Goal: Information Seeking & Learning: Learn about a topic

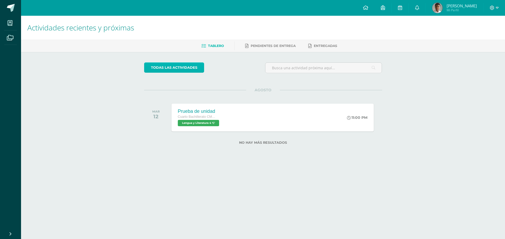
click at [190, 65] on link "todas las Actividades" at bounding box center [174, 68] width 60 height 10
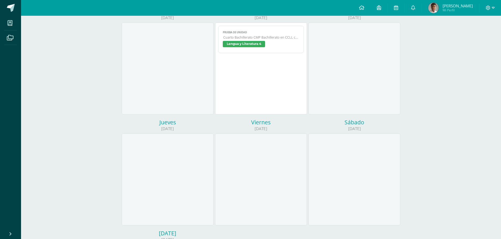
scroll to position [48, 0]
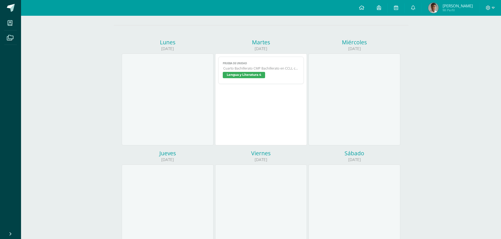
drag, startPoint x: 233, startPoint y: 81, endPoint x: 228, endPoint y: 81, distance: 5.3
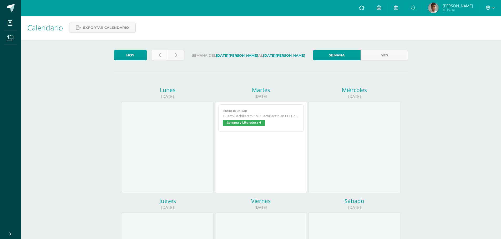
drag, startPoint x: 228, startPoint y: 81, endPoint x: 162, endPoint y: 53, distance: 71.1
click at [162, 53] on link at bounding box center [159, 55] width 17 height 10
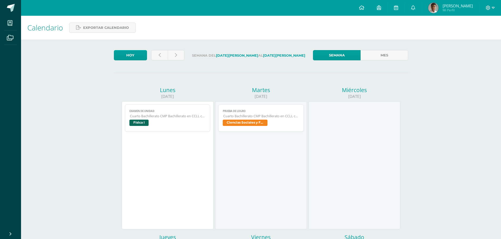
click at [156, 119] on link "Examen de unidad Cuarto Bachillerato CMP Bachillerato en CCLL con Orientación e…" at bounding box center [167, 118] width 85 height 27
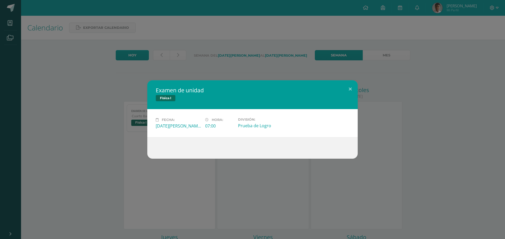
click at [275, 43] on div "Examen de unidad Física I Fecha: Lunes 04 de Agosto Hora: 07:00 División: Prueb…" at bounding box center [252, 119] width 505 height 239
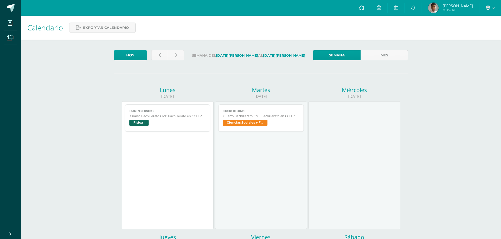
click at [245, 118] on span "Cuarto Bachillerato CMP Bachillerato en CCLL con Orientación en Computación" at bounding box center [261, 116] width 76 height 4
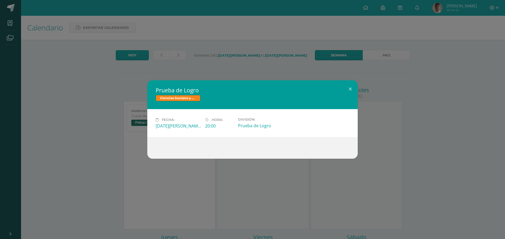
click at [262, 68] on div "Prueba de Logro Ciencias Sociales y Formación Ciudadana 4 Fecha: Martes 05 de A…" at bounding box center [252, 119] width 505 height 239
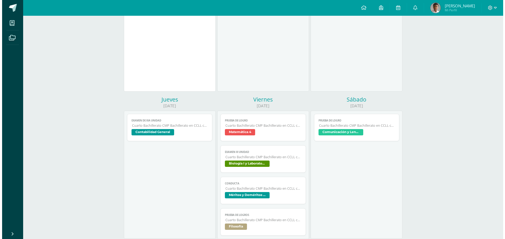
scroll to position [158, 0]
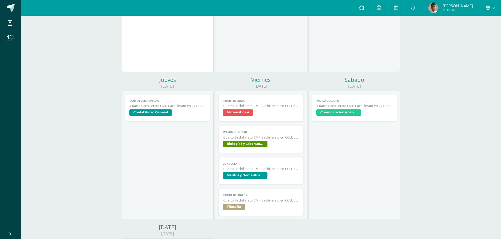
click at [196, 106] on span "Cuarto Bachillerato CMP Bachillerato en CCLL con Orientación en Computación" at bounding box center [168, 106] width 76 height 4
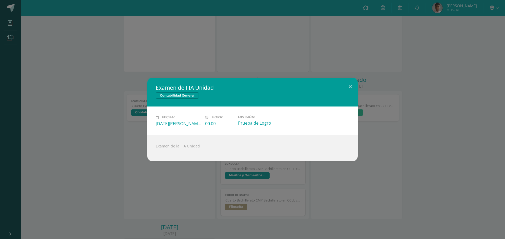
click at [254, 63] on div "Examen de IIIA Unidad Contabilidad General Fecha: Jueves 07 de Agosto Hora: 00:…" at bounding box center [252, 119] width 505 height 239
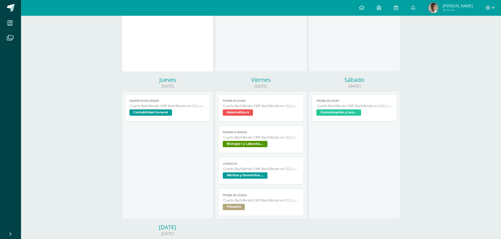
click at [257, 106] on span "Cuarto Bachillerato CMP Bachillerato en CCLL con Orientación en Computación" at bounding box center [261, 106] width 76 height 4
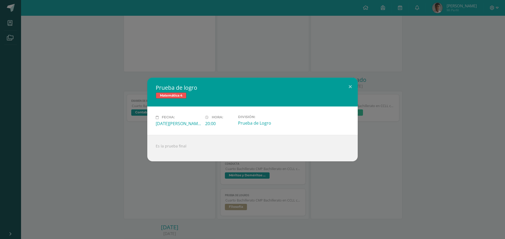
click at [278, 69] on div "Prueba de logro Matemática 4 Fecha: Viernes 08 de Agosto Hora: 20:00 División: …" at bounding box center [252, 119] width 505 height 239
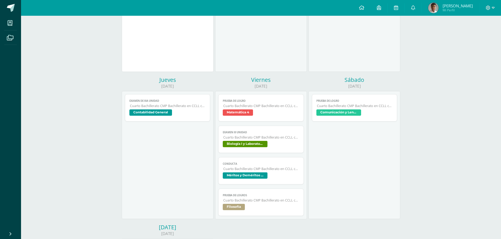
click at [249, 115] on span "Matemática 4" at bounding box center [238, 113] width 30 height 6
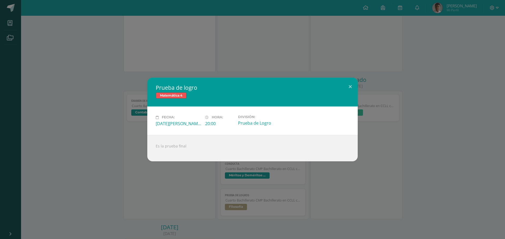
click at [259, 54] on div "Prueba de logro Matemática 4 Fecha: Viernes 08 de Agosto Hora: 20:00 División: …" at bounding box center [252, 119] width 505 height 239
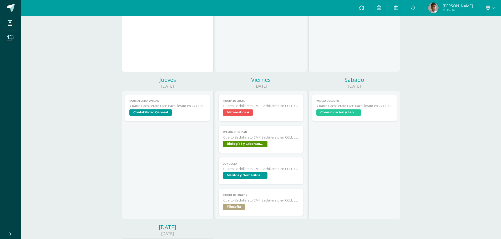
click at [252, 134] on span "EXAMEN III UNIDAD" at bounding box center [261, 132] width 76 height 3
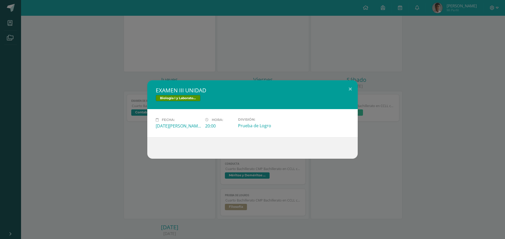
click at [246, 64] on div "EXAMEN III UNIDAD Biología I y Laboratorio Fecha: Viernes 08 de Agosto Hora: 20…" at bounding box center [252, 119] width 505 height 239
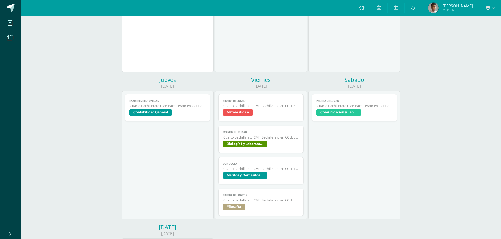
click at [260, 163] on span "Conducta" at bounding box center [261, 163] width 76 height 3
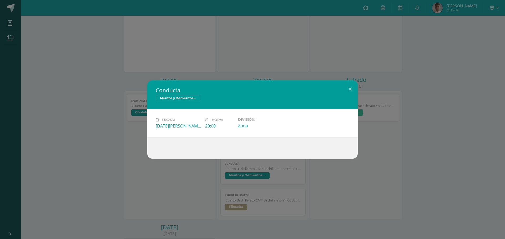
click at [260, 25] on div "Conducta Méritos y Deméritos 4to. Bach. en CCLL. "C" Fecha: Viernes 08 de Agost…" at bounding box center [252, 119] width 505 height 239
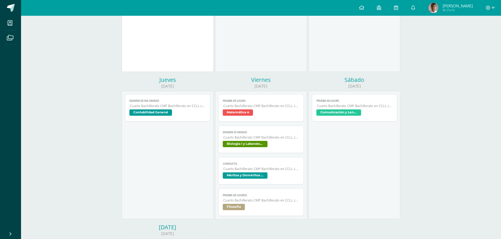
click at [277, 198] on link "Prueba de logros Cuarto Bachillerato CMP Bachillerato en CCLL con Orientación e…" at bounding box center [260, 202] width 85 height 27
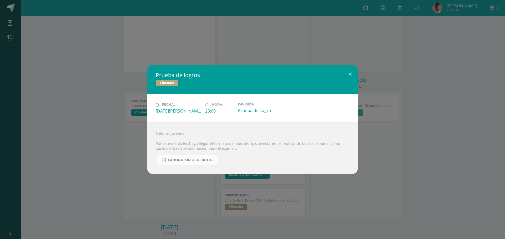
click at [201, 156] on link "Laboratorio de retroalimentación Filosofía III unidad (1).pdf" at bounding box center [187, 160] width 61 height 10
